Goal: Transaction & Acquisition: Book appointment/travel/reservation

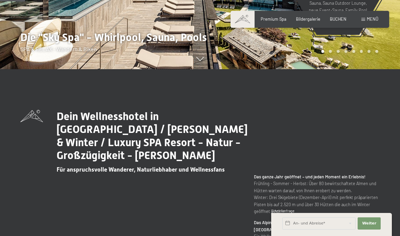
scroll to position [168, 0]
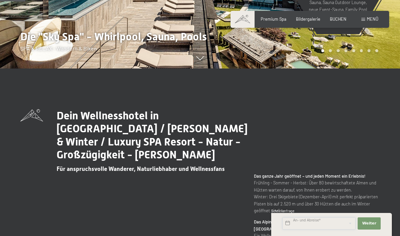
click at [335, 230] on input "text" at bounding box center [319, 224] width 73 height 12
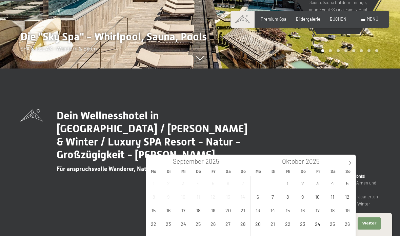
click at [349, 166] on span at bounding box center [350, 161] width 12 height 12
click at [351, 163] on icon at bounding box center [350, 163] width 5 height 5
click at [352, 164] on icon at bounding box center [350, 163] width 5 height 5
type input "2026"
click at [352, 164] on icon at bounding box center [350, 163] width 5 height 5
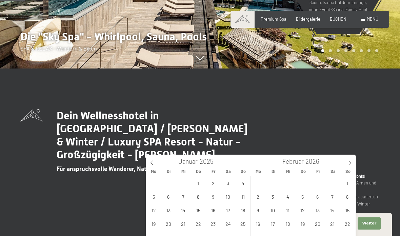
type input "2026"
click at [349, 163] on icon at bounding box center [350, 163] width 5 height 5
click at [351, 163] on icon at bounding box center [350, 163] width 5 height 5
click at [349, 163] on icon at bounding box center [350, 163] width 5 height 5
click at [351, 164] on icon at bounding box center [350, 163] width 2 height 4
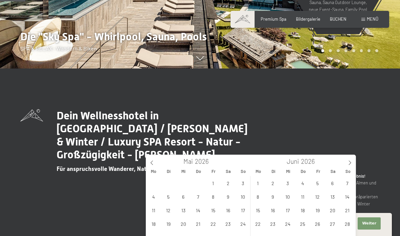
click at [348, 164] on icon at bounding box center [350, 163] width 5 height 5
click at [351, 164] on icon at bounding box center [350, 163] width 5 height 5
click at [303, 196] on span "6" at bounding box center [302, 196] width 13 height 13
click at [320, 225] on span "21" at bounding box center [317, 223] width 13 height 13
type input "Do. 06.08.2026 - Fr. 21.08.2026"
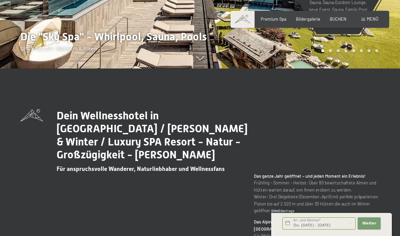
click at [377, 230] on button "Weiter Adressfelder ausblenden" at bounding box center [369, 224] width 23 height 12
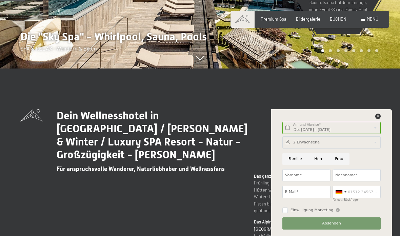
click at [375, 122] on div at bounding box center [332, 118] width 101 height 8
click at [338, 21] on span "BUCHEN" at bounding box center [338, 18] width 17 height 5
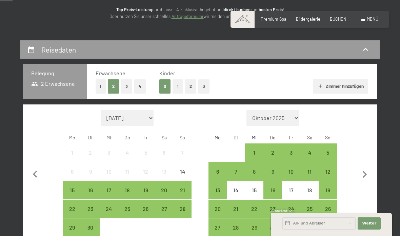
scroll to position [93, 0]
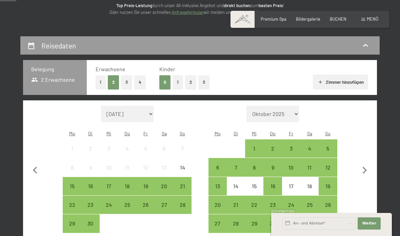
click at [372, 167] on icon "button" at bounding box center [365, 171] width 14 height 14
select select "[DATE]"
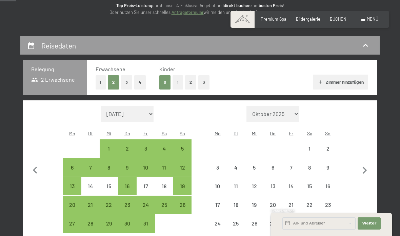
click at [366, 170] on icon "button" at bounding box center [365, 171] width 14 height 14
select select "[DATE]"
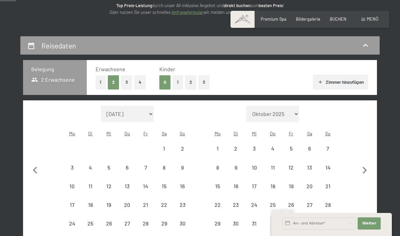
click at [369, 168] on icon "button" at bounding box center [365, 171] width 14 height 14
select select "[DATE]"
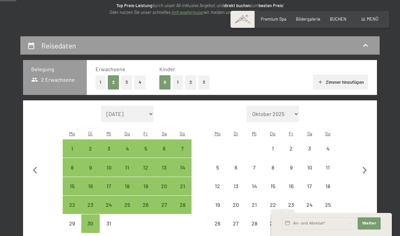
select select "[DATE]"
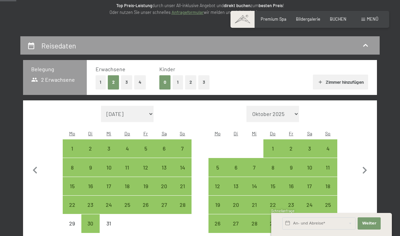
click at [369, 168] on icon "button" at bounding box center [365, 171] width 14 height 14
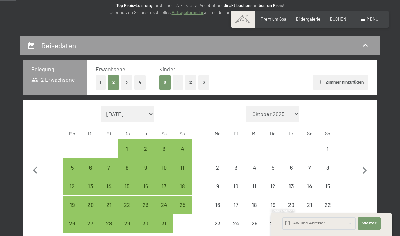
click at [368, 168] on icon "button" at bounding box center [365, 171] width 14 height 14
click at [369, 168] on button "button" at bounding box center [365, 170] width 14 height 128
select select "[DATE]"
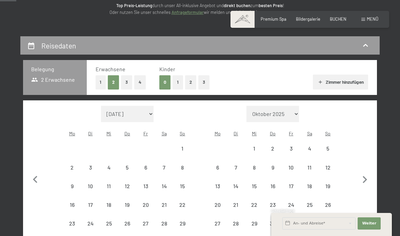
click at [369, 168] on button "button" at bounding box center [365, 179] width 14 height 146
select select "[DATE]"
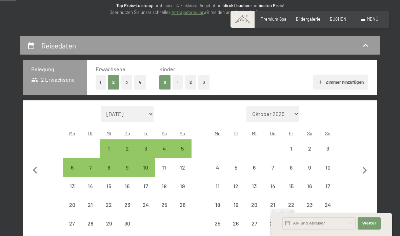
select select "[DATE]"
click at [368, 169] on icon "button" at bounding box center [365, 171] width 14 height 14
select select "[DATE]"
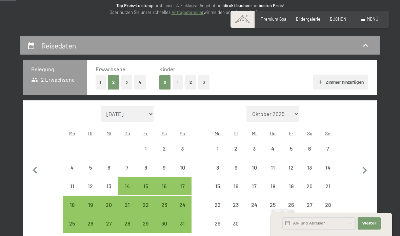
select select "[DATE]"
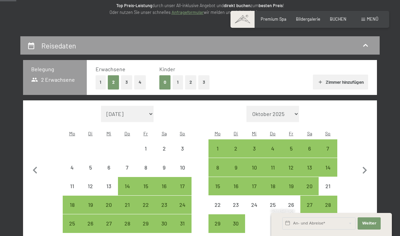
click at [369, 171] on icon "button" at bounding box center [365, 171] width 14 height 14
select select "[DATE]"
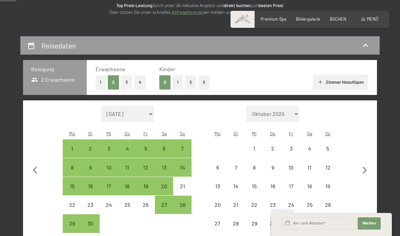
select select "[DATE]"
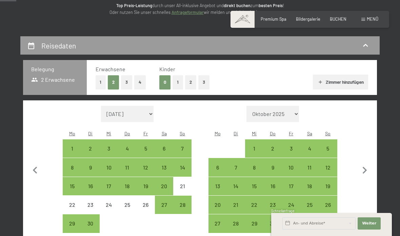
click at [369, 169] on icon "button" at bounding box center [365, 171] width 14 height 14
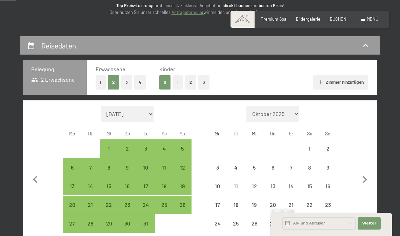
select select "[DATE]"
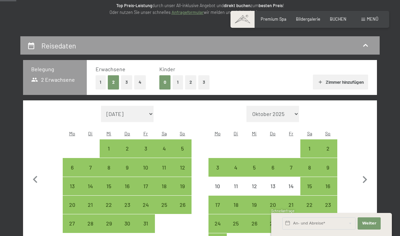
click at [272, 165] on div "6" at bounding box center [272, 173] width 17 height 17
select select "[DATE]"
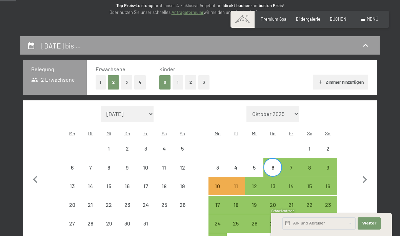
click at [272, 202] on div "20" at bounding box center [272, 210] width 17 height 17
select select "[DATE]"
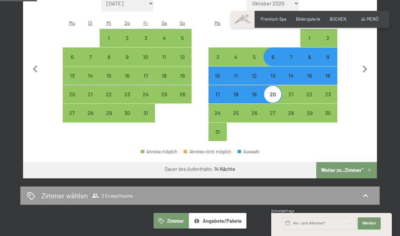
click at [359, 165] on button "Weiter zu „Zimmer“" at bounding box center [347, 170] width 61 height 16
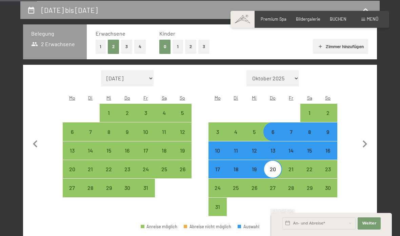
select select "[DATE]"
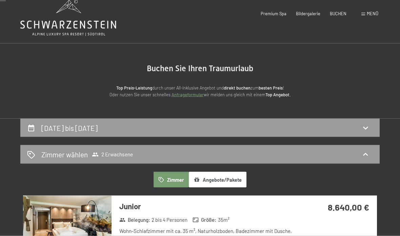
scroll to position [0, 0]
